Goal: Transaction & Acquisition: Purchase product/service

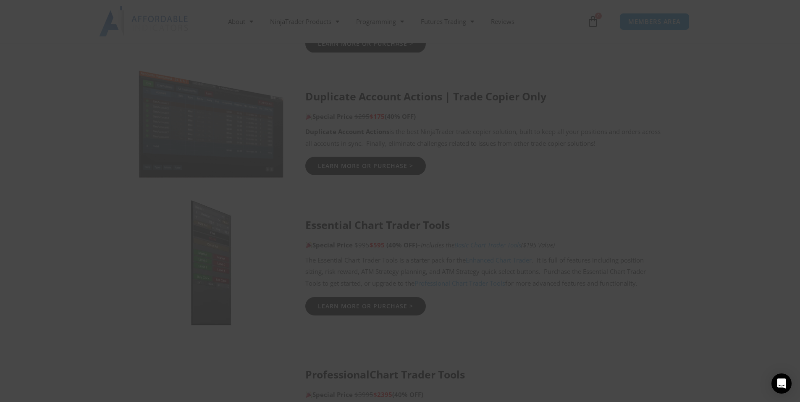
scroll to position [672, 0]
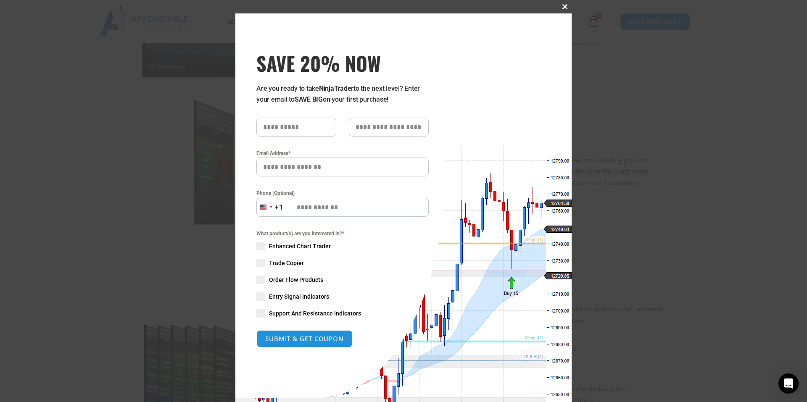
click at [560, 8] on span at bounding box center [564, 6] width 13 height 5
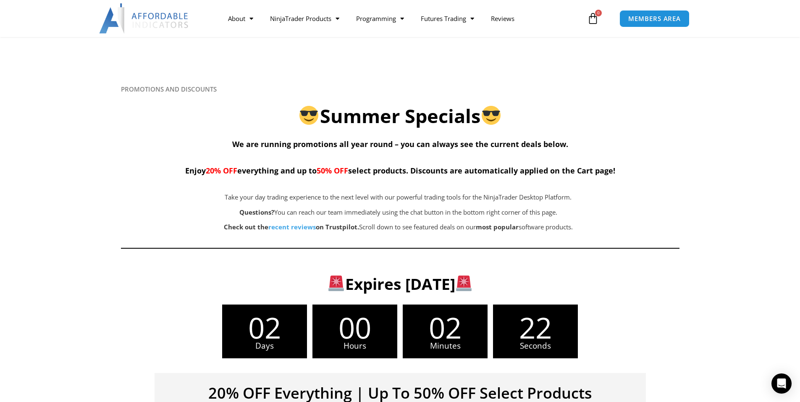
scroll to position [0, 0]
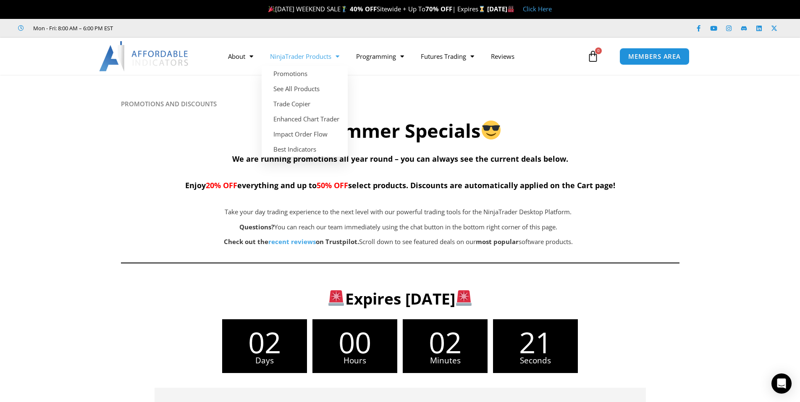
click at [339, 59] on span "Menu" at bounding box center [335, 56] width 8 height 15
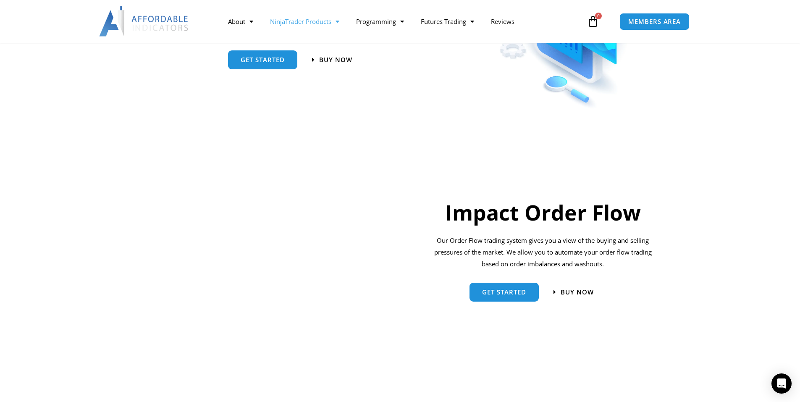
scroll to position [546, 0]
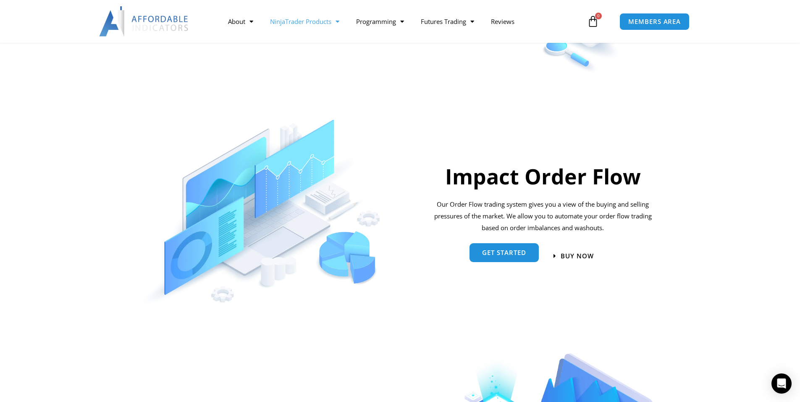
click at [520, 260] on link "Get started" at bounding box center [504, 252] width 69 height 19
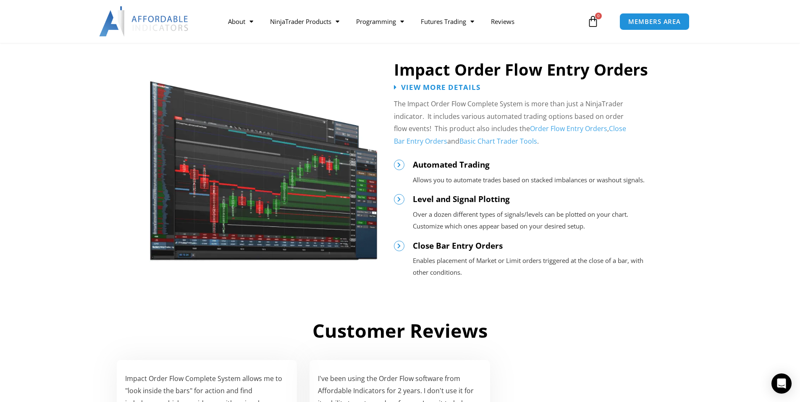
scroll to position [840, 0]
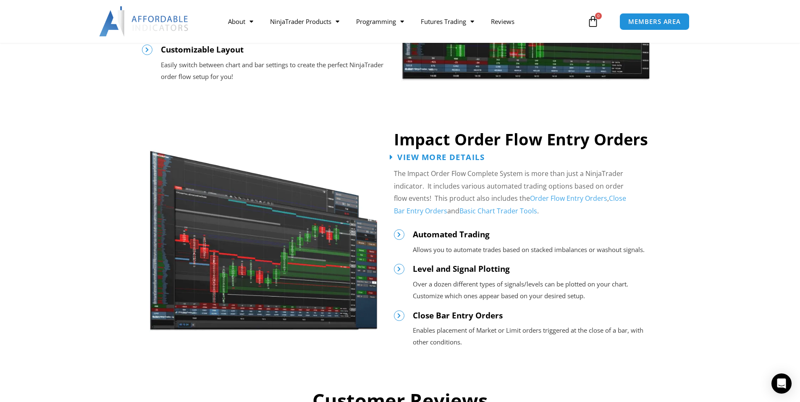
click at [448, 154] on span "View More Details" at bounding box center [440, 157] width 87 height 8
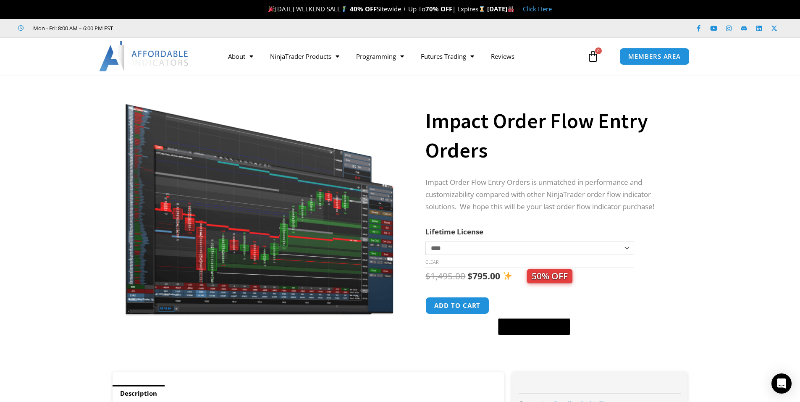
click at [259, 181] on img at bounding box center [259, 203] width 270 height 228
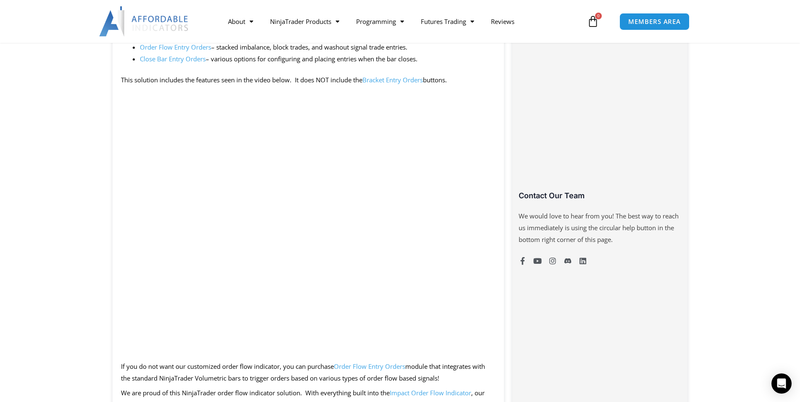
scroll to position [504, 0]
